Goal: Find specific page/section: Find specific page/section

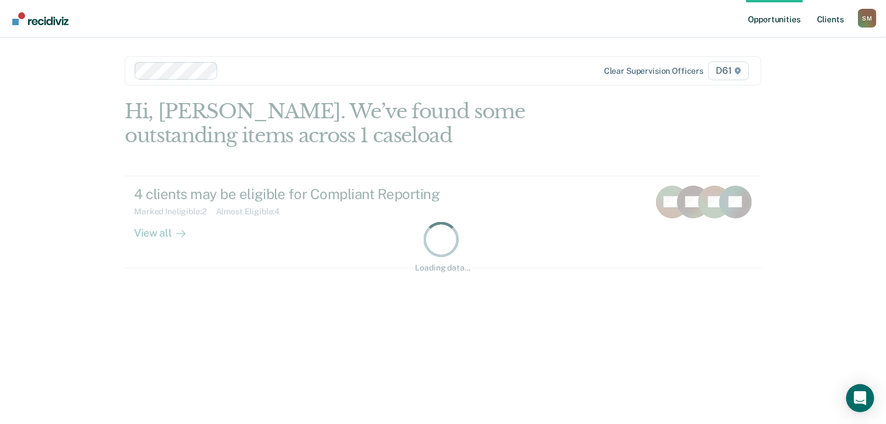
click at [827, 26] on link "Client s" at bounding box center [830, 18] width 32 height 37
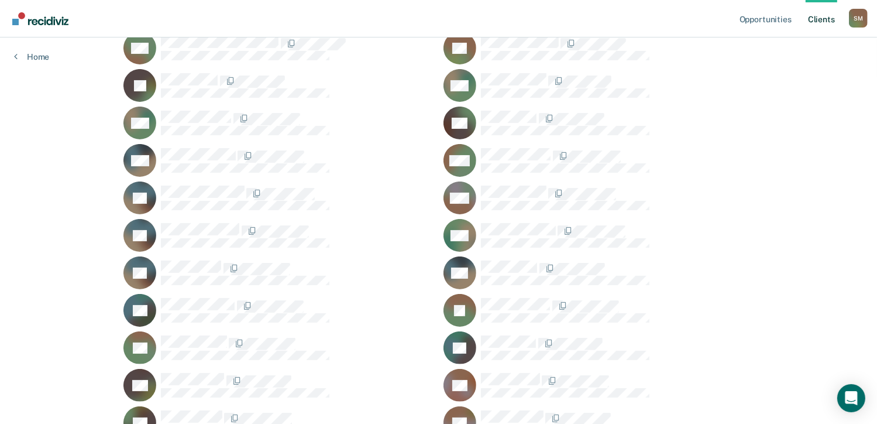
scroll to position [226, 0]
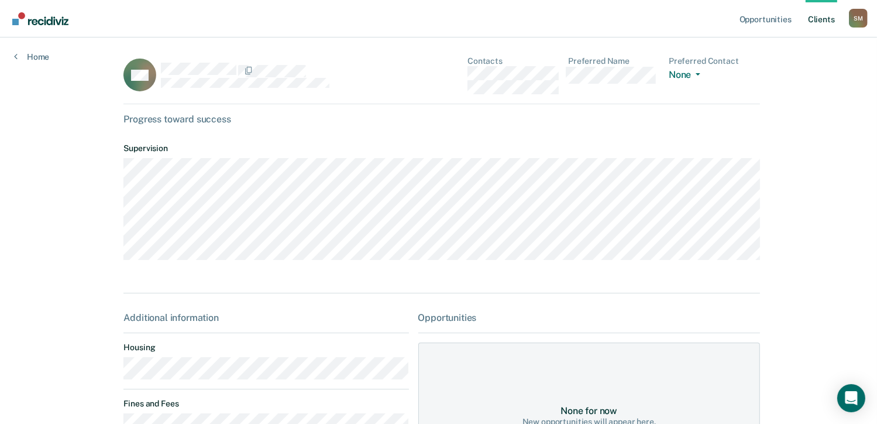
click at [872, 141] on div "Opportunities Client s [PERSON_NAME] [PERSON_NAME] Profile How it works Log Out…" at bounding box center [438, 296] width 877 height 592
click at [861, 16] on div "S M" at bounding box center [858, 18] width 19 height 19
click at [27, 54] on link "Home" at bounding box center [31, 56] width 35 height 11
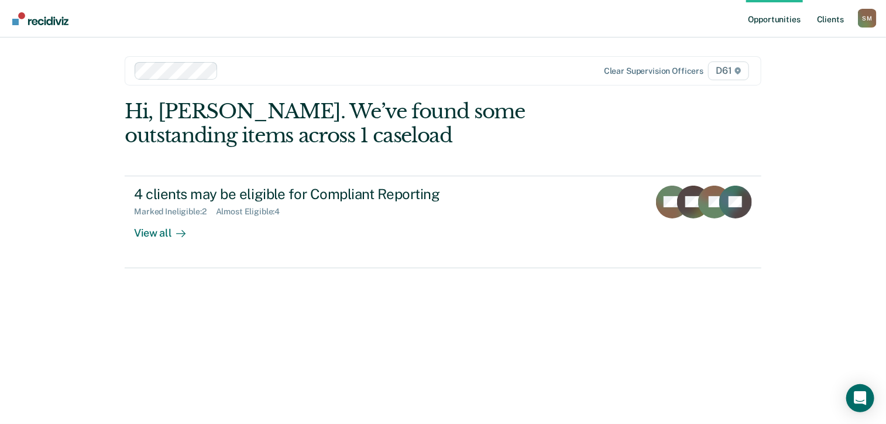
click at [831, 19] on link "Client s" at bounding box center [830, 18] width 32 height 37
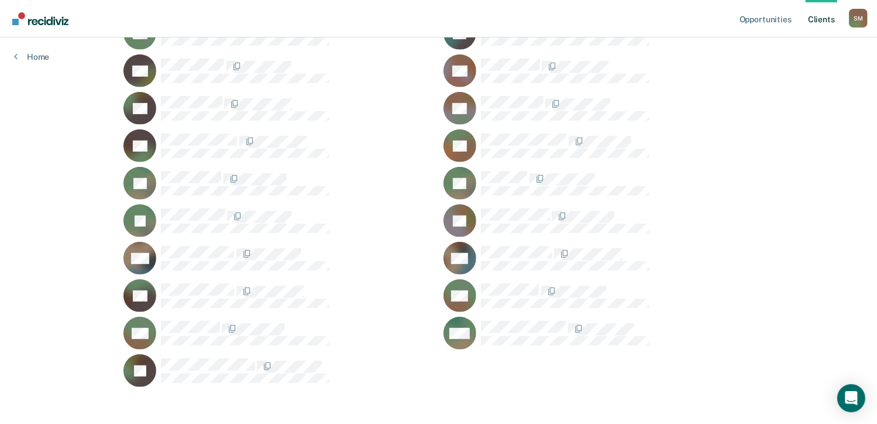
scroll to position [543, 0]
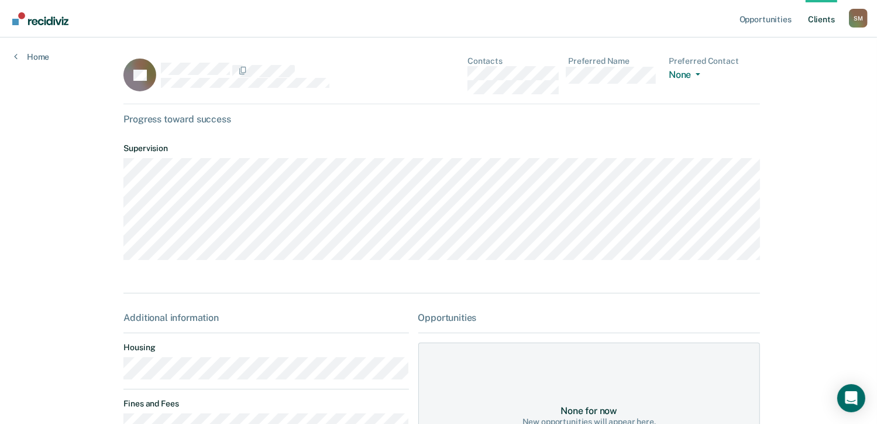
click at [826, 20] on link "Client s" at bounding box center [822, 18] width 32 height 37
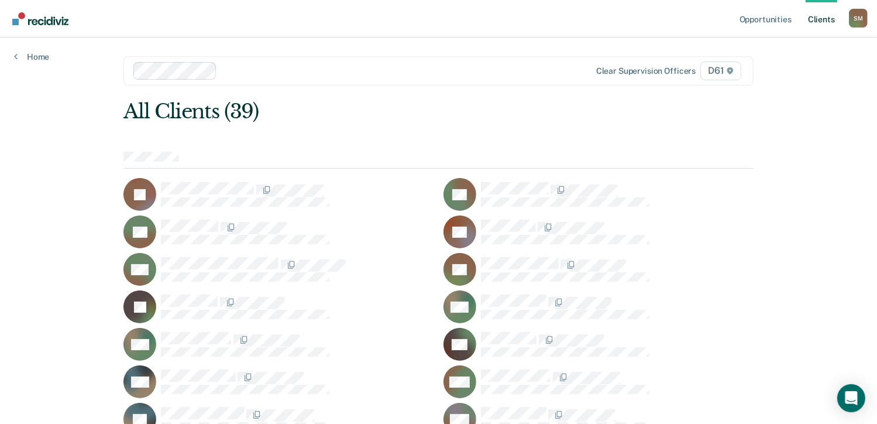
click at [335, 16] on nav "Opportunities Client s [PERSON_NAME] [PERSON_NAME] Profile How it works Log Out" at bounding box center [438, 18] width 858 height 37
